Goal: Information Seeking & Learning: Learn about a topic

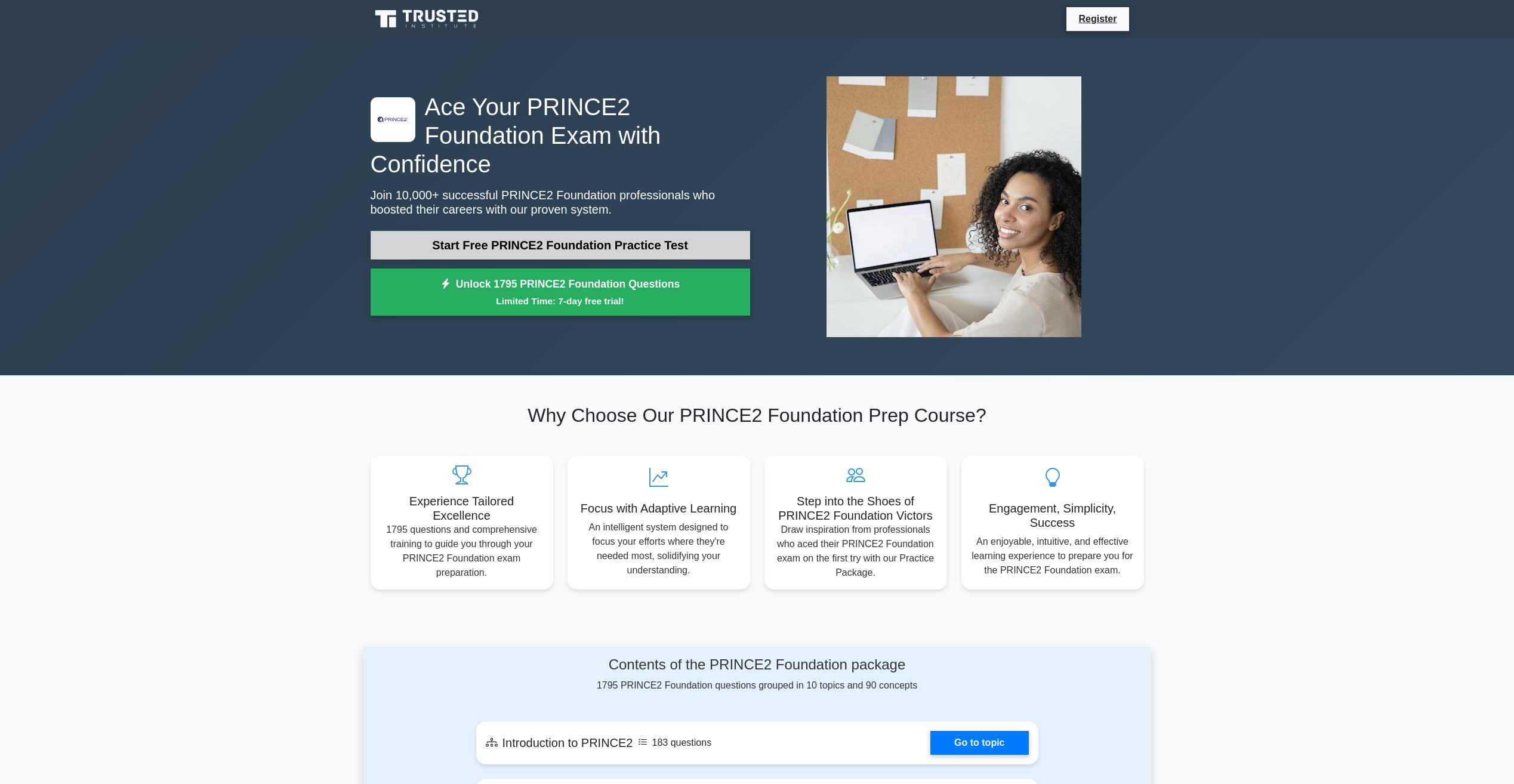
click at [621, 233] on link "Start Free PRINCE2 Foundation Practice Test" at bounding box center [561, 245] width 380 height 29
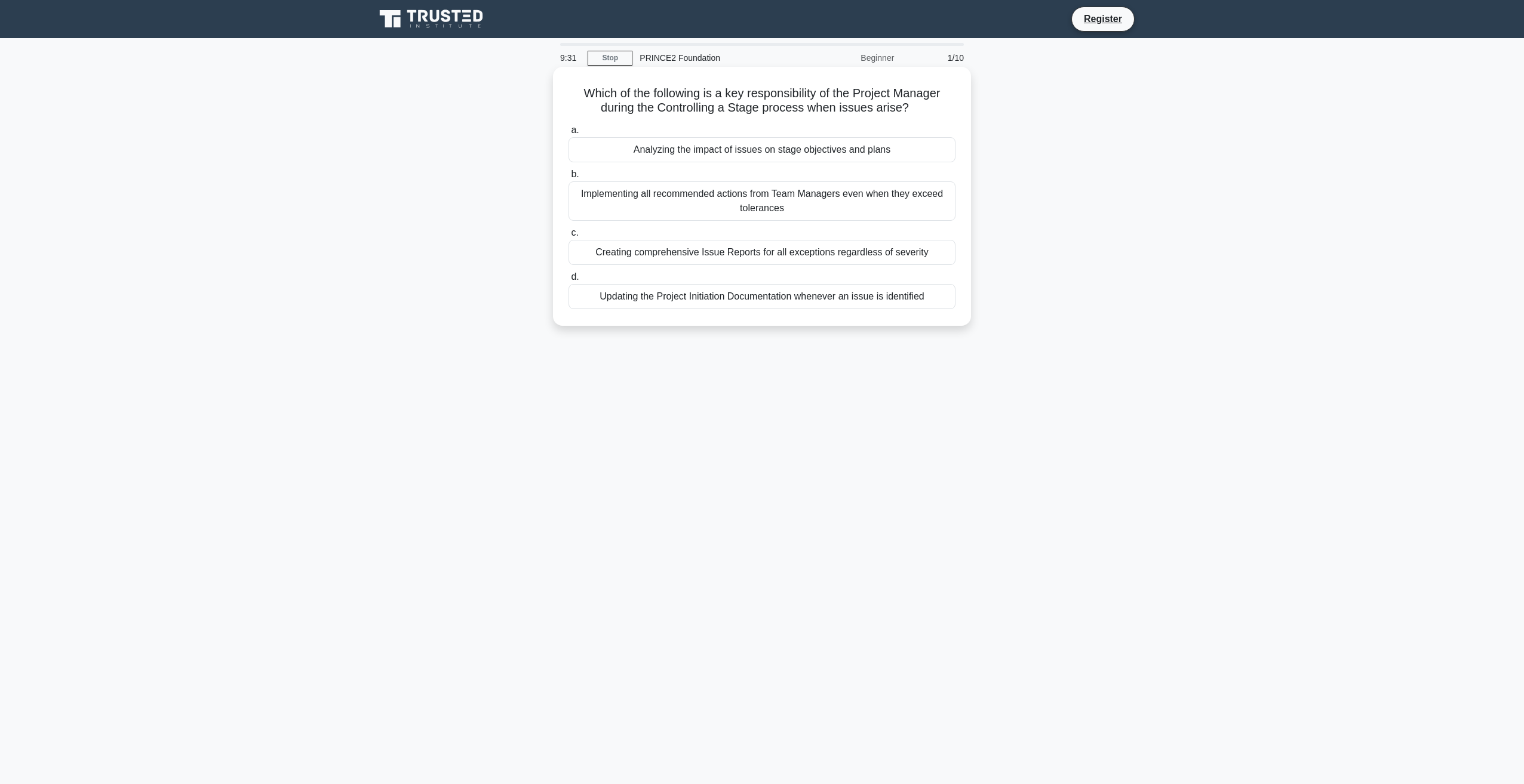
click at [756, 150] on div "Analyzing the impact of issues on stage objectives and plans" at bounding box center [762, 149] width 387 height 25
click at [568, 134] on input "a. Analyzing the impact of issues on stage objectives and plans" at bounding box center [568, 130] width 0 height 8
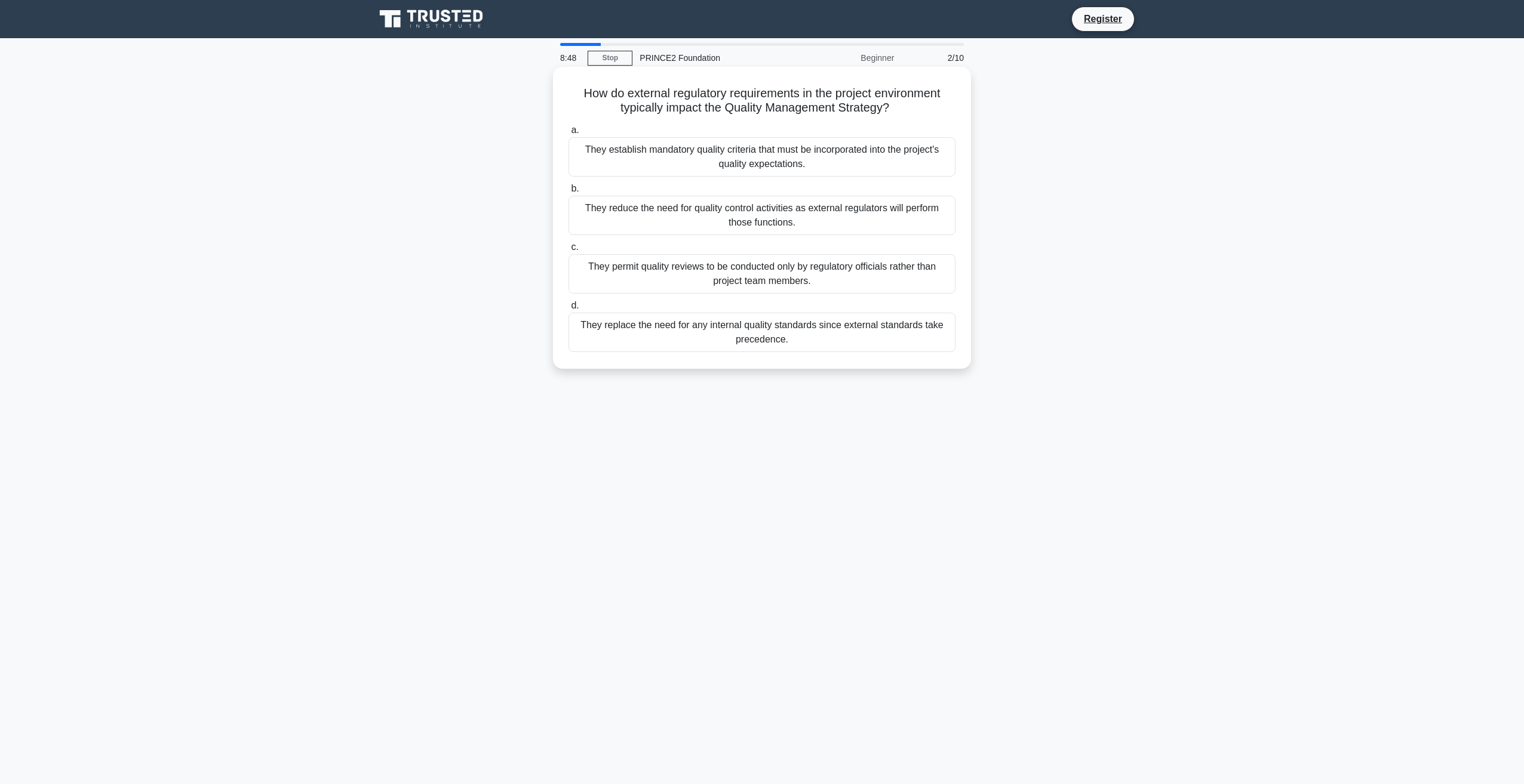
click at [808, 166] on div "They establish mandatory quality criteria that must be incorporated into the pr…" at bounding box center [762, 156] width 387 height 39
click at [568, 134] on input "a. They establish mandatory quality criteria that must be incorporated into the…" at bounding box center [568, 130] width 0 height 8
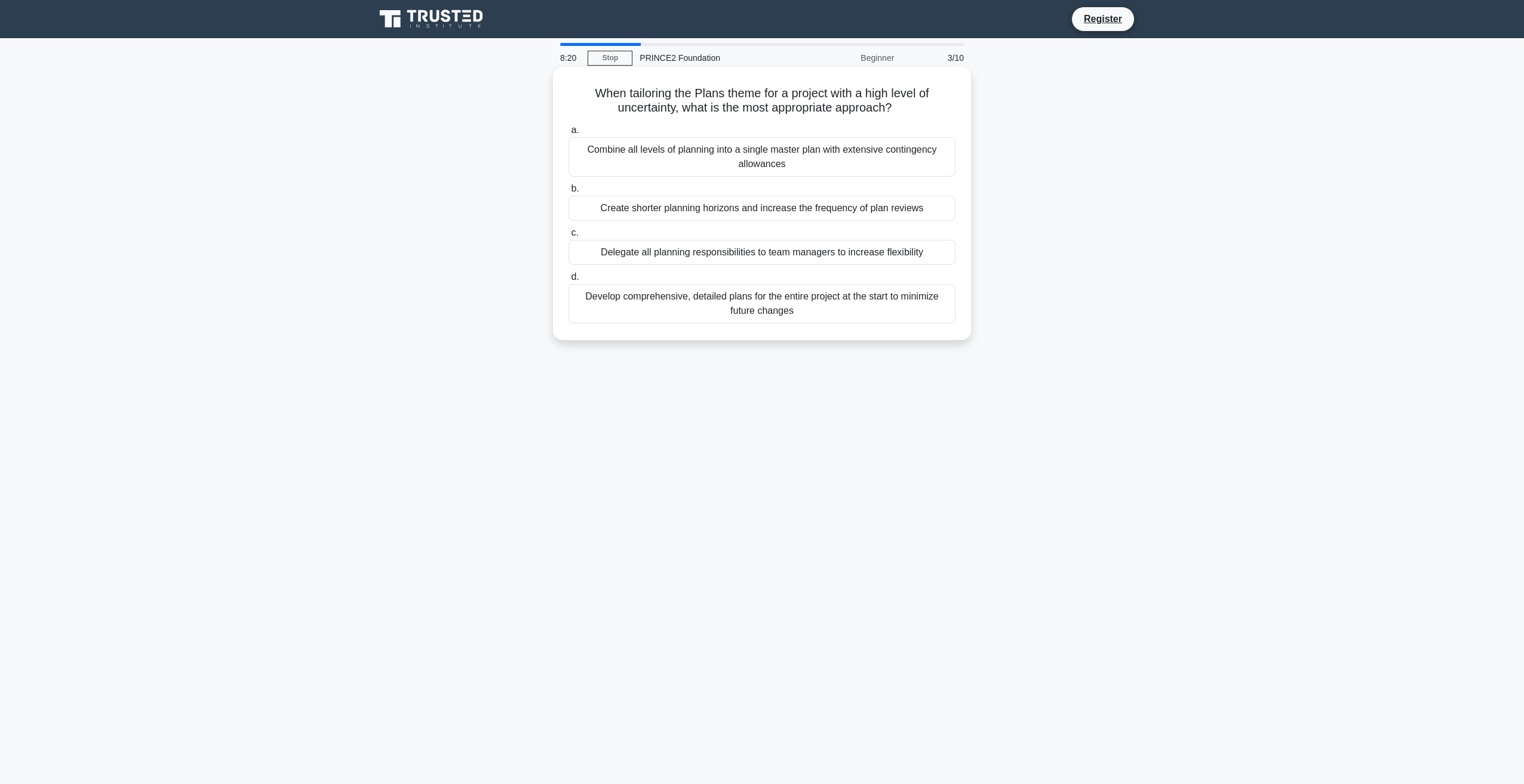
click at [790, 304] on div "Develop comprehensive, detailed plans for the entire project at the start to mi…" at bounding box center [762, 304] width 387 height 39
click at [568, 281] on input "d. Develop comprehensive, detailed plans for the entire project at the start to…" at bounding box center [568, 277] width 0 height 8
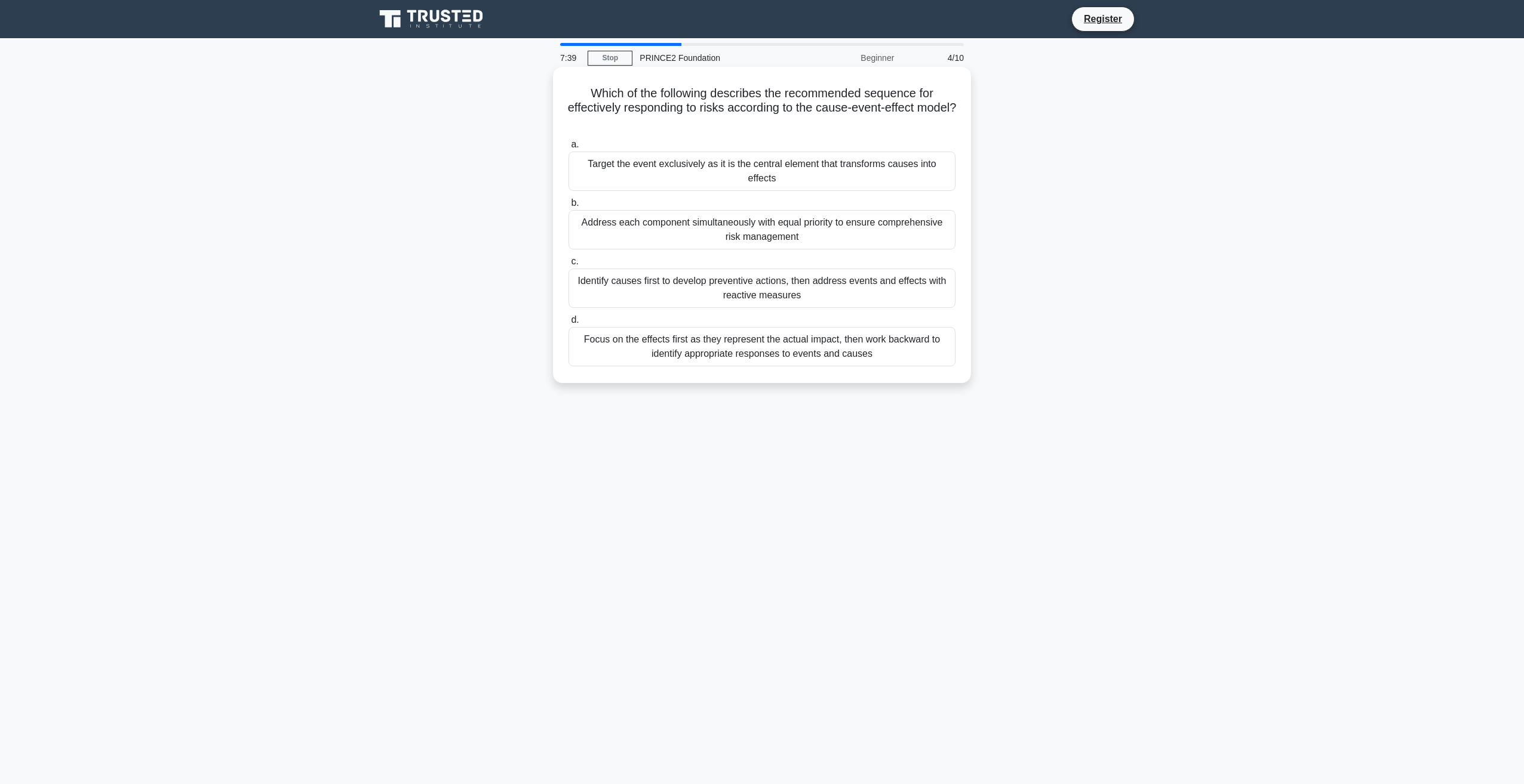
click at [614, 269] on div "Identify causes first to develop preventive actions, then address events and ef…" at bounding box center [762, 288] width 387 height 39
click at [568, 264] on input "c. Identify causes first to develop preventive actions, then address events and…" at bounding box center [568, 261] width 0 height 8
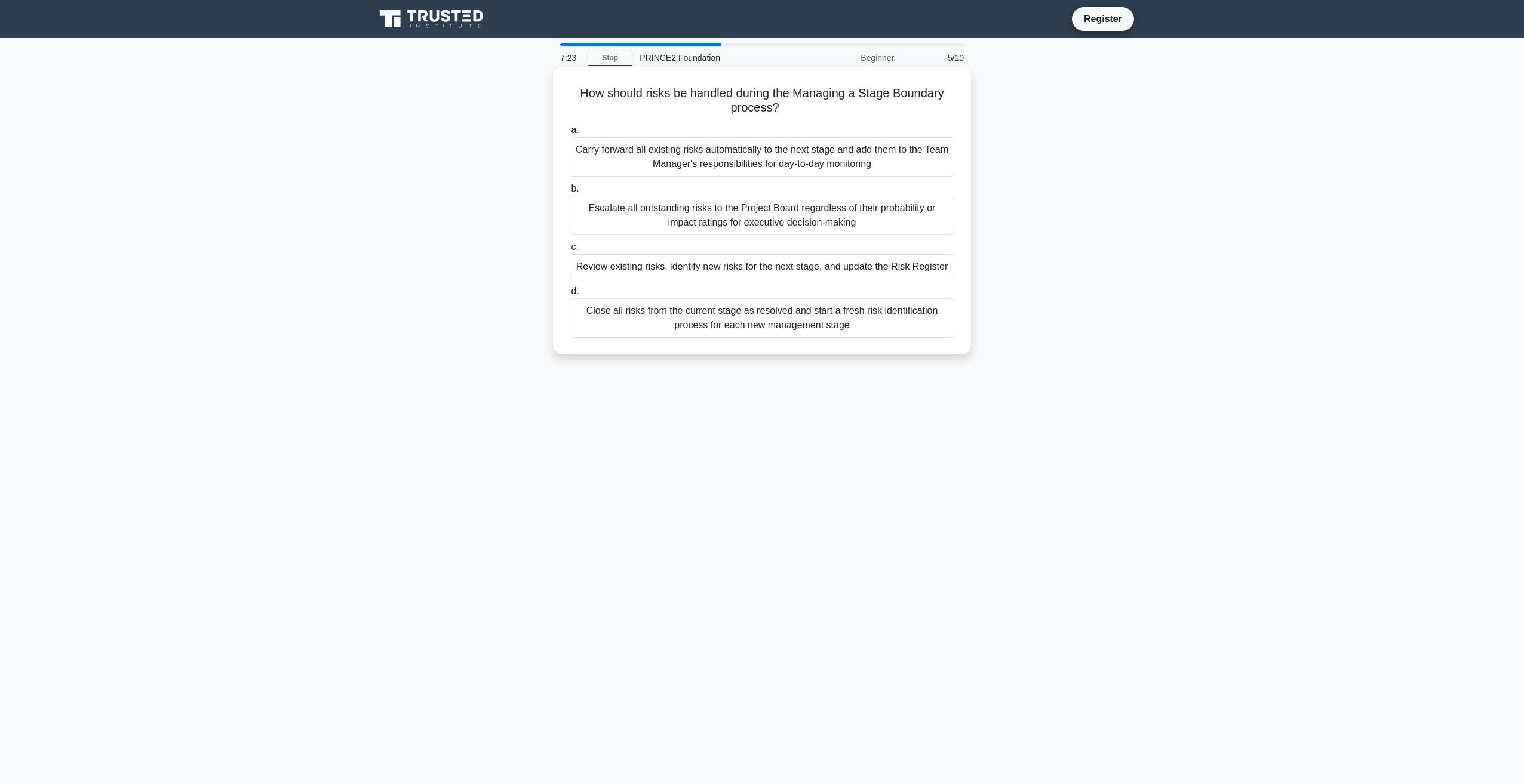
click at [881, 268] on div "Review existing risks, identify new risks for the next stage, and update the Ri…" at bounding box center [762, 267] width 387 height 25
click at [568, 252] on input "c. Review existing risks, identify new risks for the next stage, and update the…" at bounding box center [568, 247] width 0 height 8
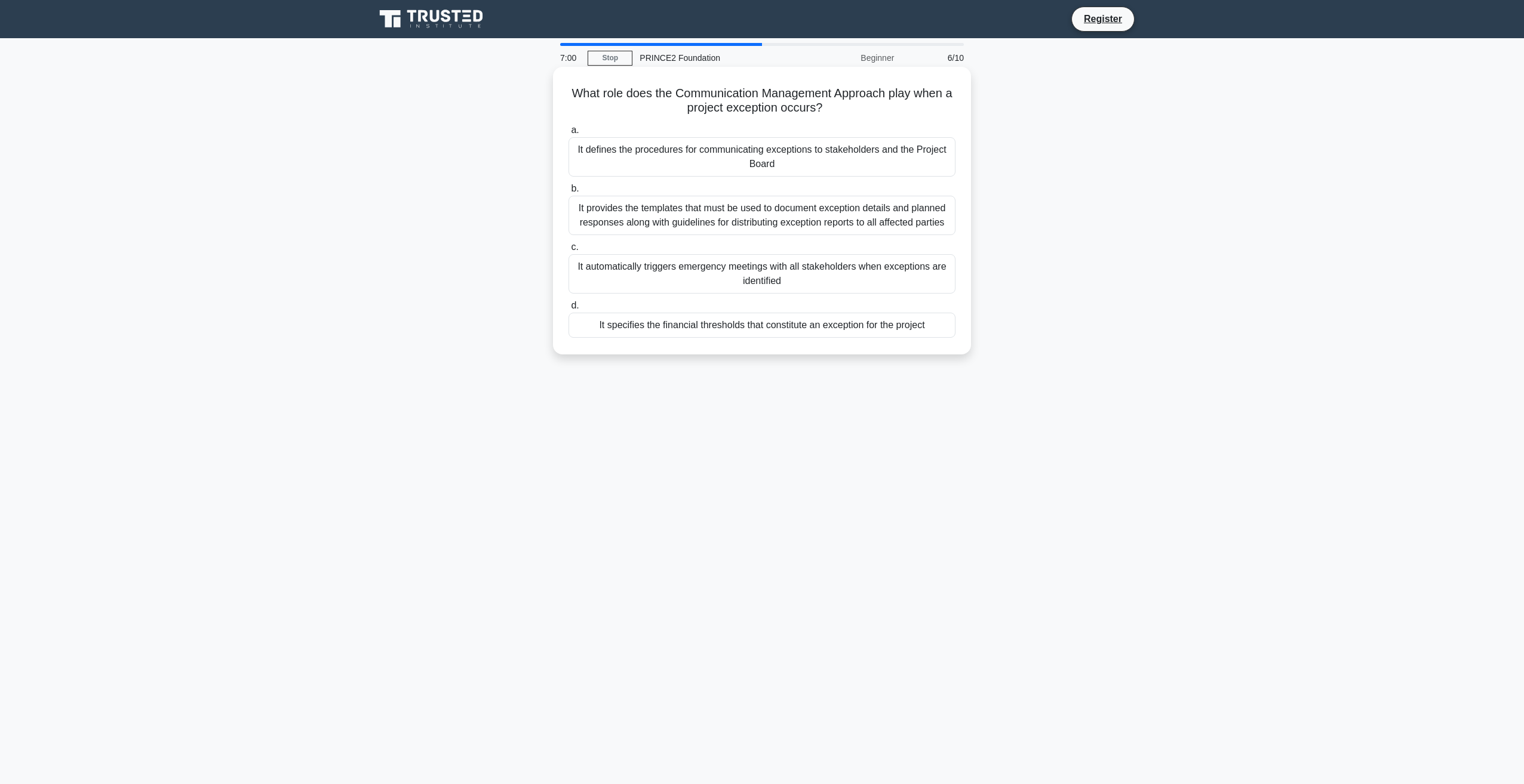
click at [849, 213] on div "It provides the templates that must be used to document exception details and p…" at bounding box center [762, 215] width 387 height 39
click at [568, 193] on input "b. It provides the templates that must be used to document exception details an…" at bounding box center [568, 188] width 0 height 8
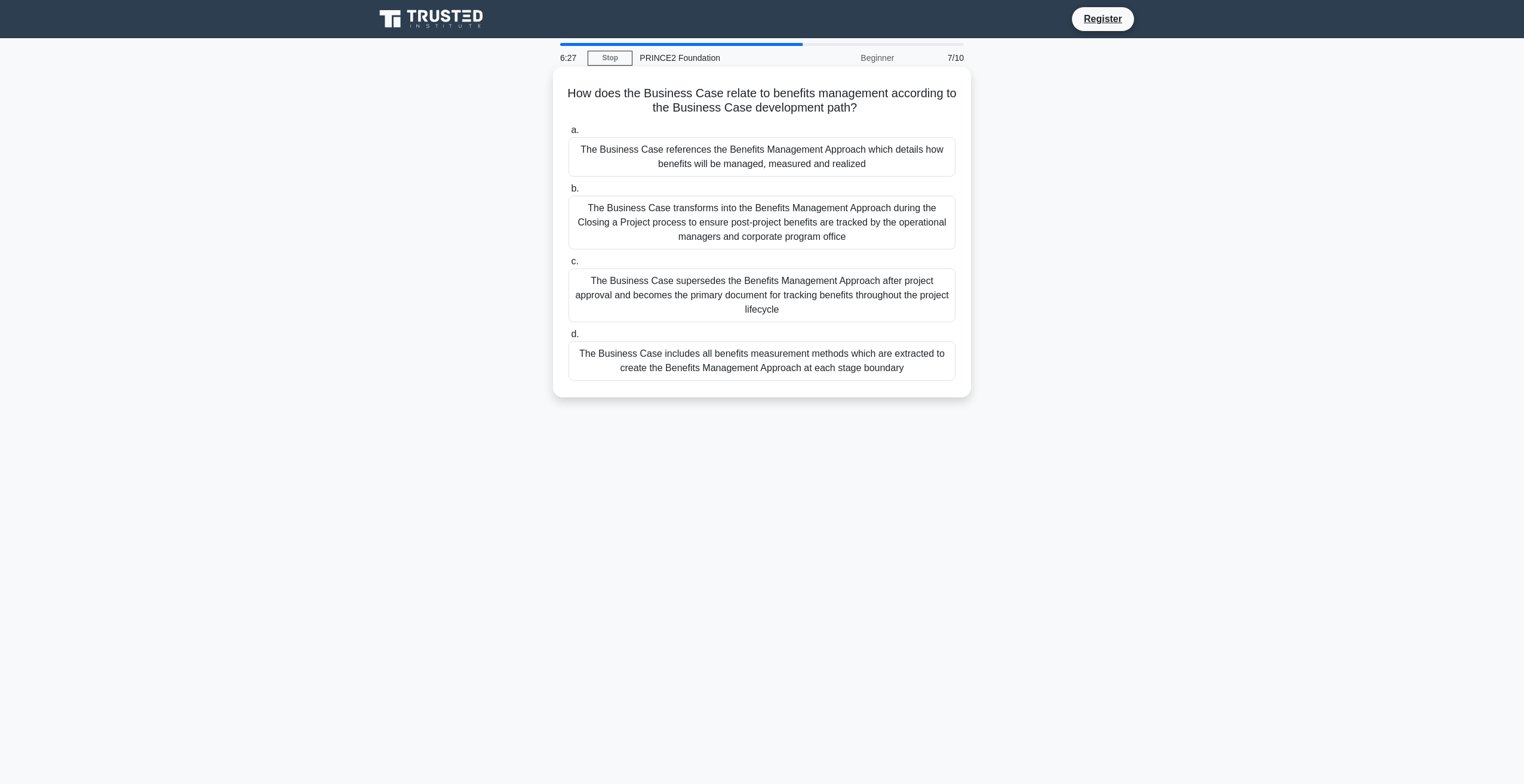
click at [876, 166] on div "The Business Case references the Benefits Management Approach which details how…" at bounding box center [762, 156] width 387 height 39
click at [568, 134] on input "a. The Business Case references the Benefits Management Approach which details …" at bounding box center [568, 130] width 0 height 8
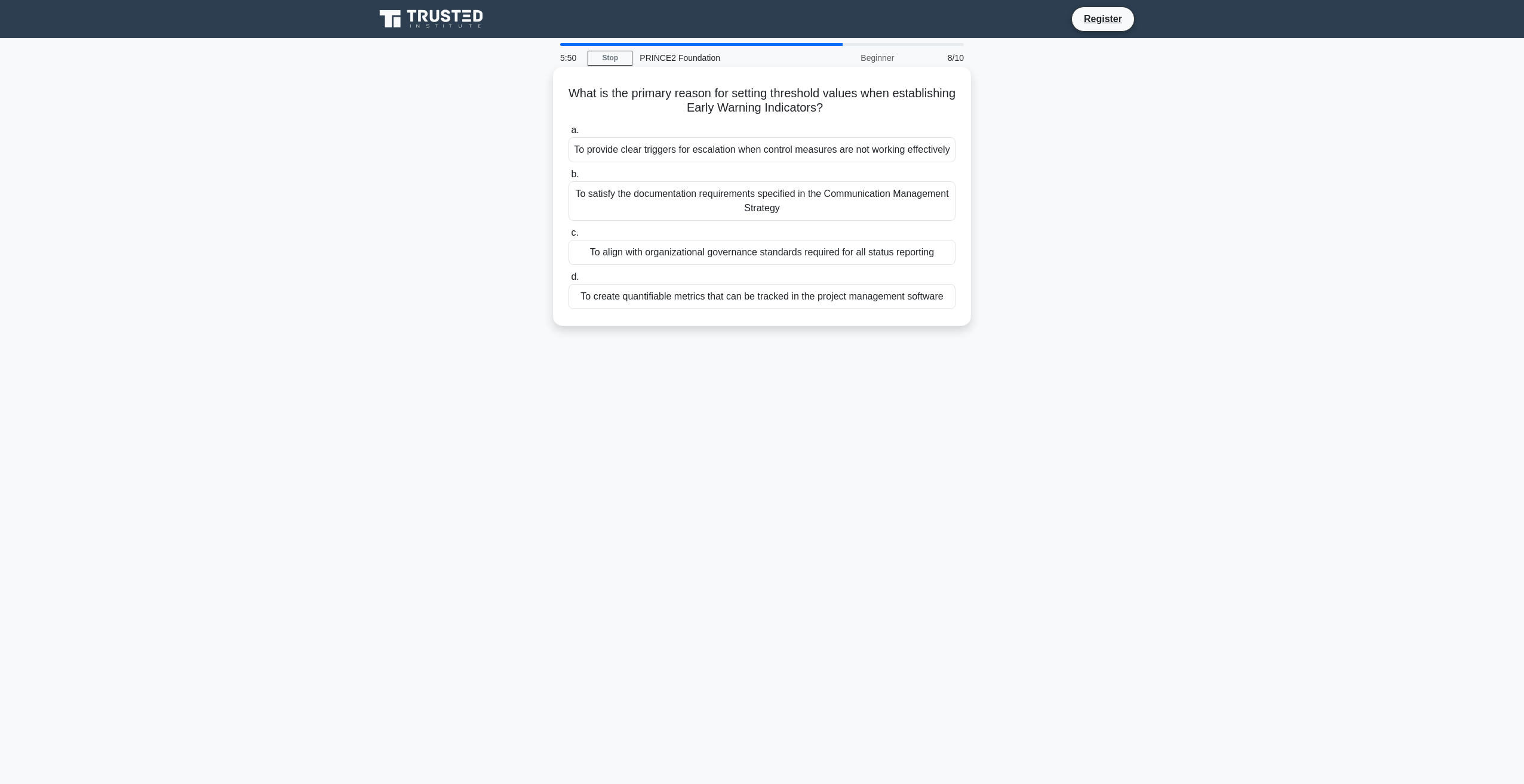
click at [838, 148] on div "To provide clear triggers for escalation when control measures are not working …" at bounding box center [762, 149] width 387 height 25
click at [568, 134] on input "a. To provide clear triggers for escalation when control measures are not worki…" at bounding box center [568, 130] width 0 height 8
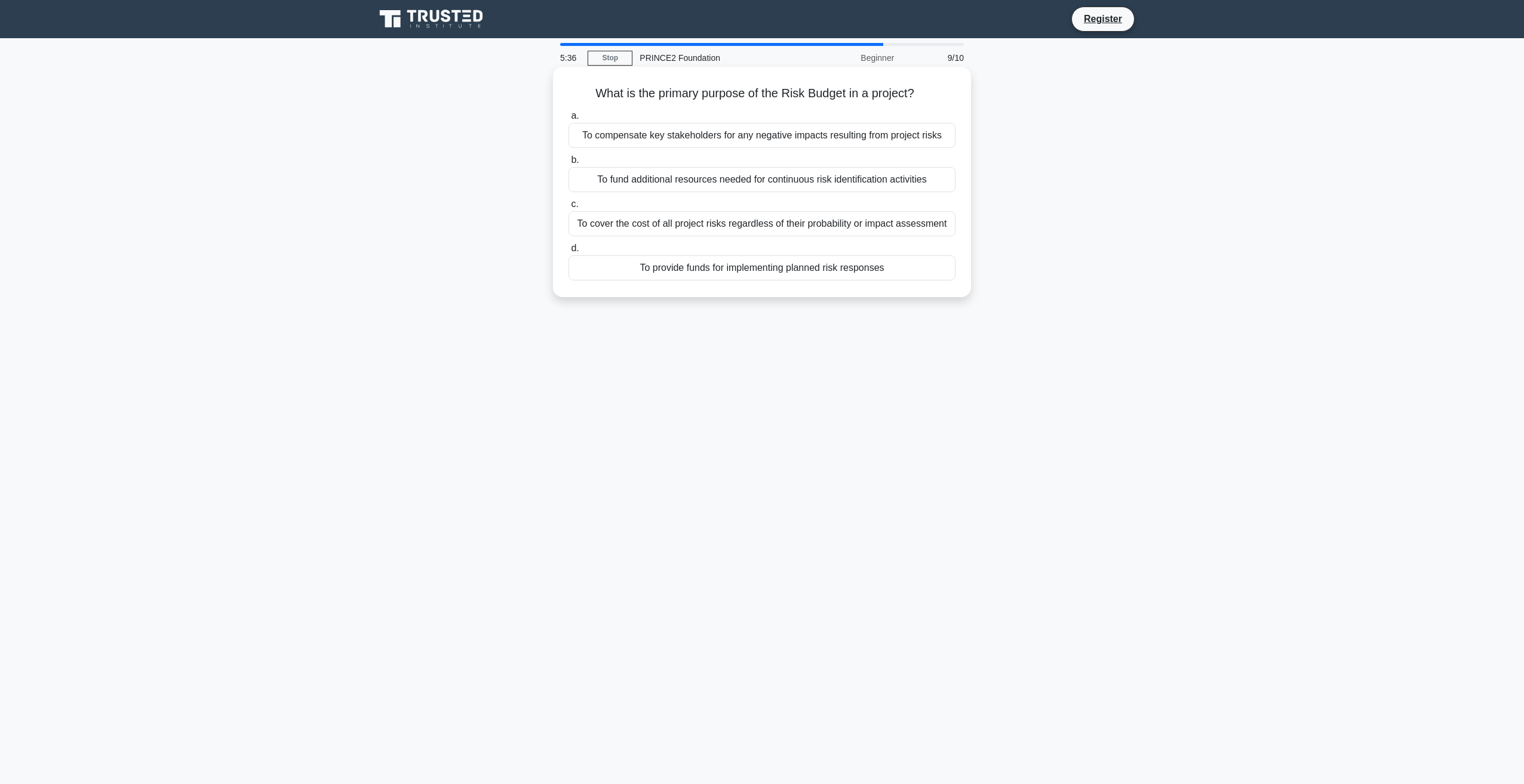
click at [802, 271] on div "To provide funds for implementing planned risk responses" at bounding box center [762, 268] width 387 height 25
click at [568, 252] on input "d. To provide funds for implementing planned risk responses" at bounding box center [568, 248] width 0 height 8
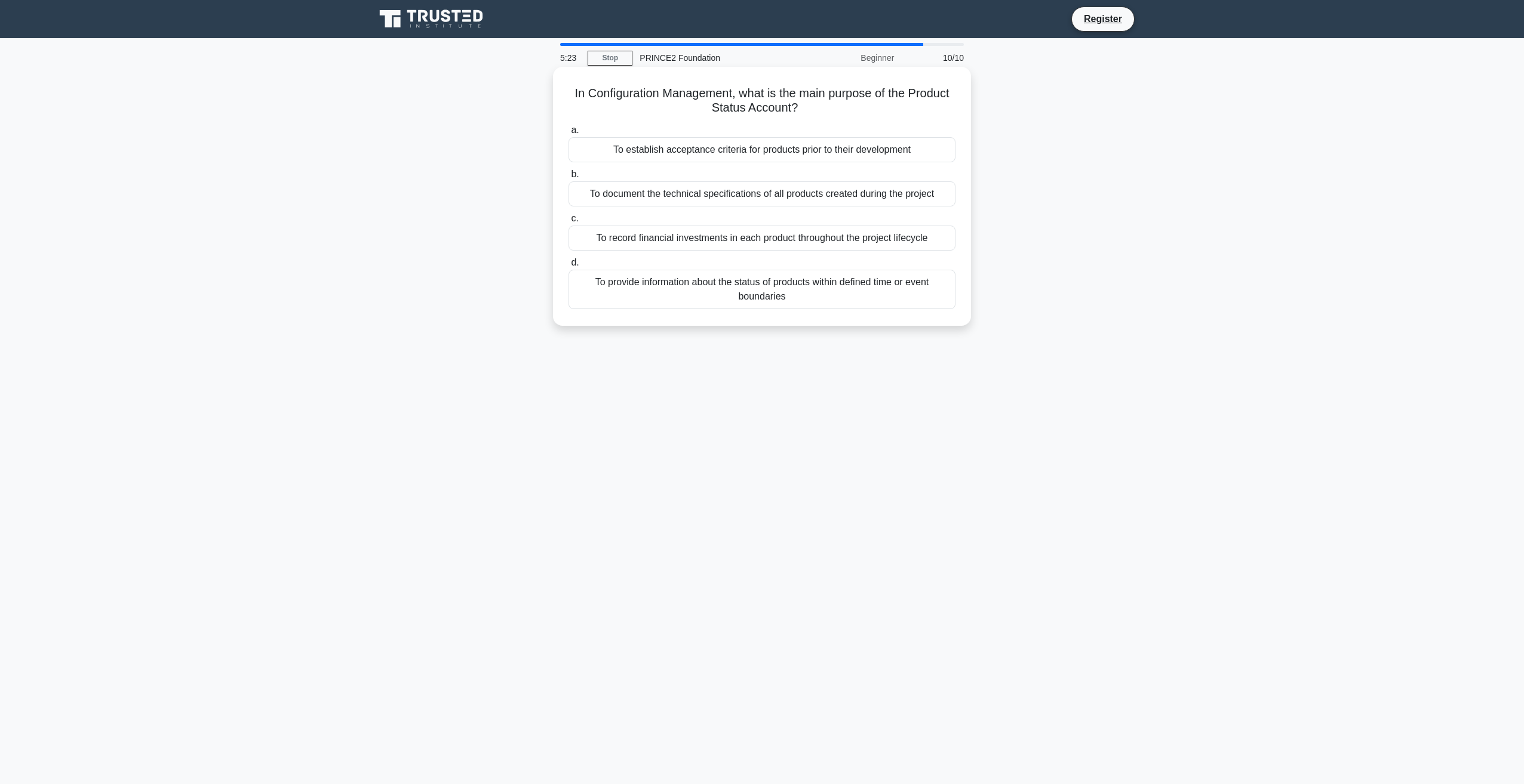
click at [821, 293] on div "To provide information about the status of products within defined time or even…" at bounding box center [762, 289] width 387 height 39
click at [568, 267] on input "d. To provide information about the status of products within defined time or e…" at bounding box center [568, 262] width 0 height 8
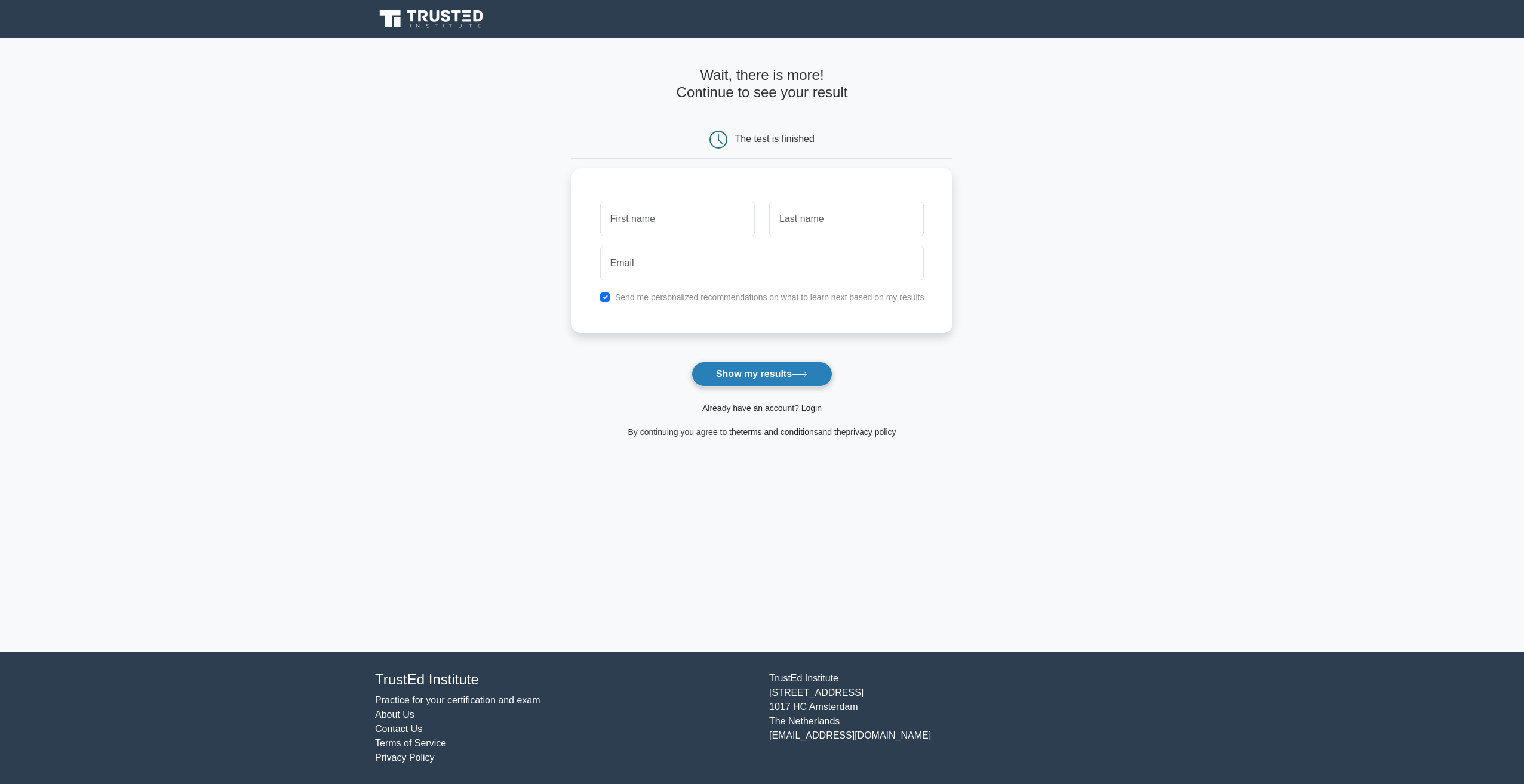
click at [753, 378] on button "Show my results" at bounding box center [762, 374] width 141 height 25
